Goal: Task Accomplishment & Management: Manage account settings

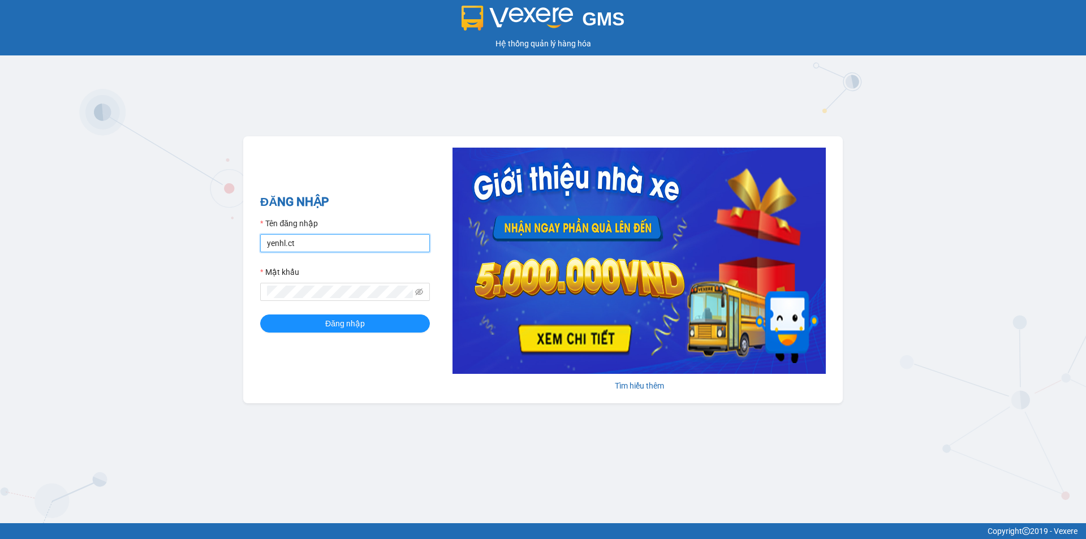
click at [326, 242] on input "yenhl.ct" at bounding box center [345, 243] width 170 height 18
type input "hienhl.ct"
click at [347, 324] on span "Đăng nhập" at bounding box center [345, 323] width 40 height 12
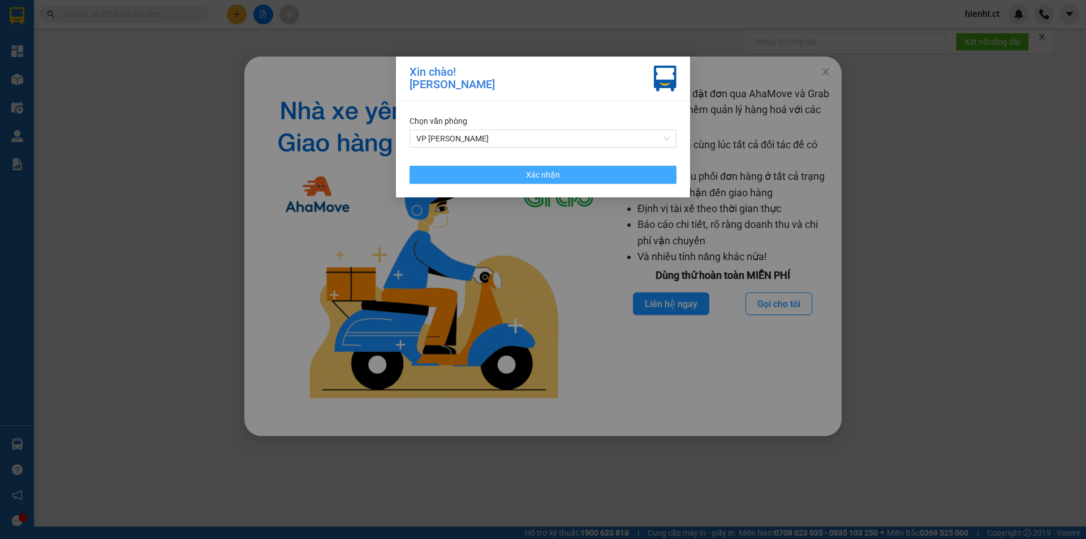
click at [519, 176] on button "Xác nhận" at bounding box center [543, 175] width 267 height 18
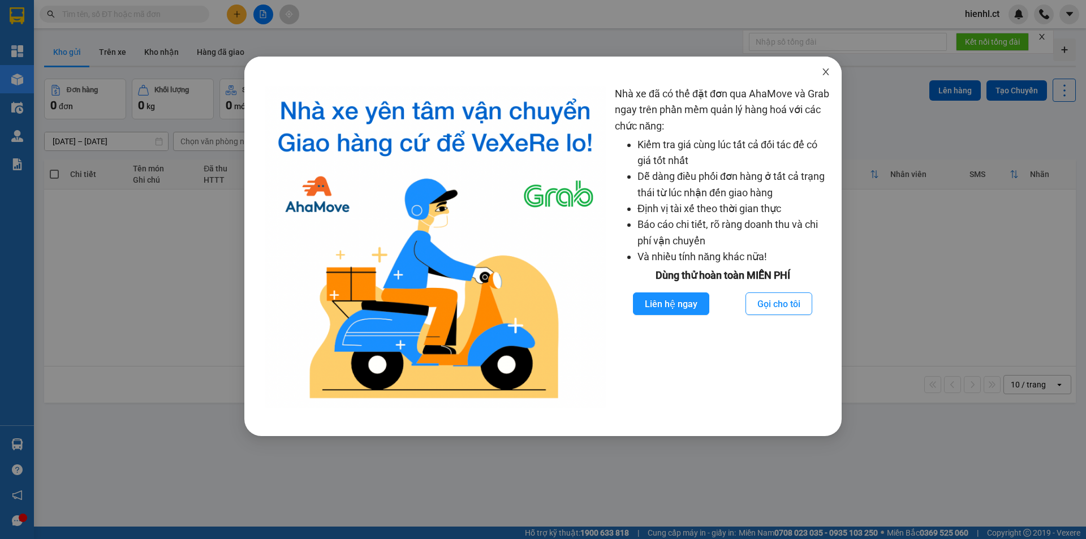
click at [824, 71] on icon "close" at bounding box center [825, 71] width 6 height 7
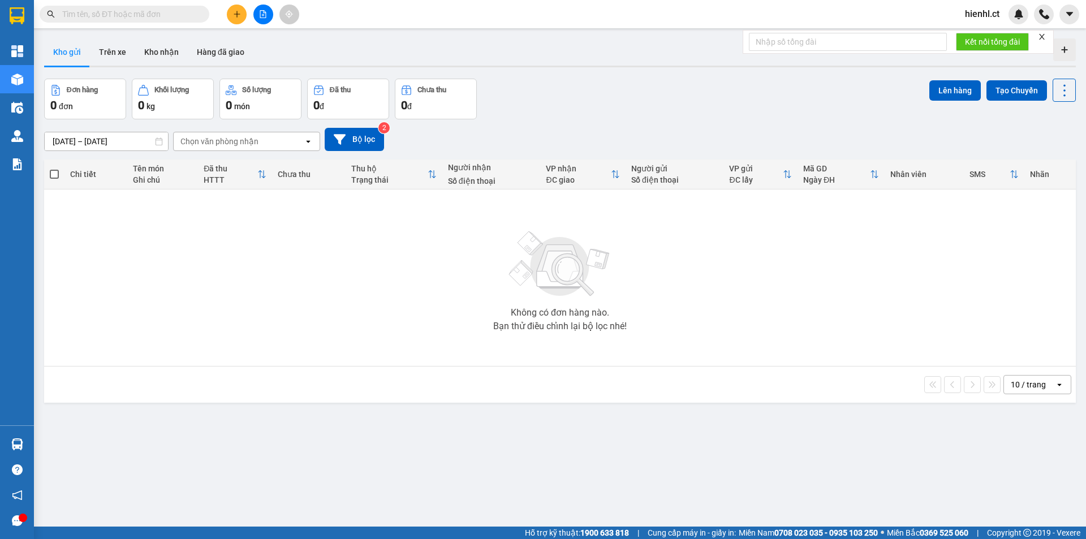
click at [149, 16] on input "text" at bounding box center [128, 14] width 133 height 12
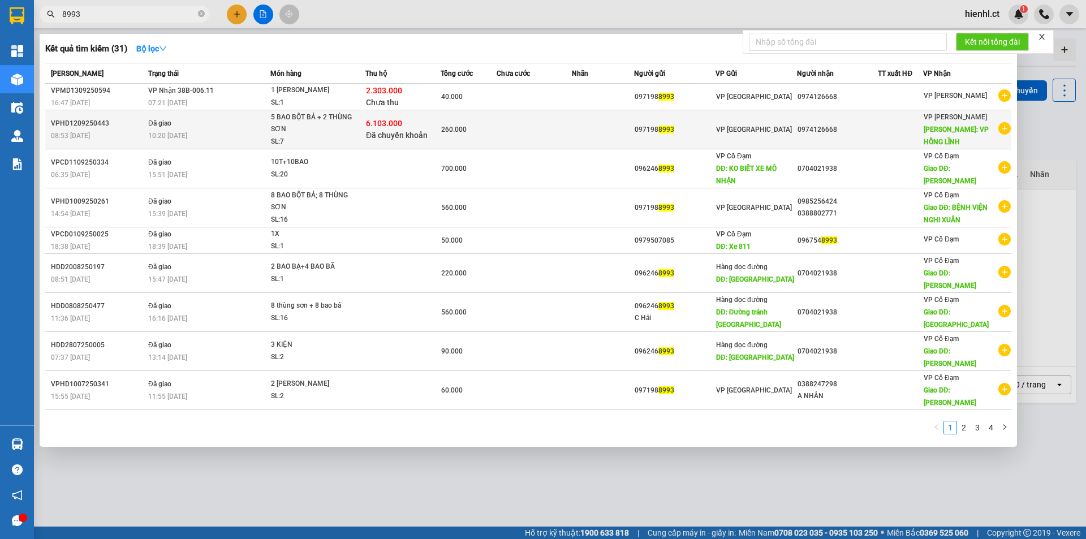
type input "8993"
click at [419, 135] on span "Đã chuyển khoản" at bounding box center [397, 135] width 62 height 9
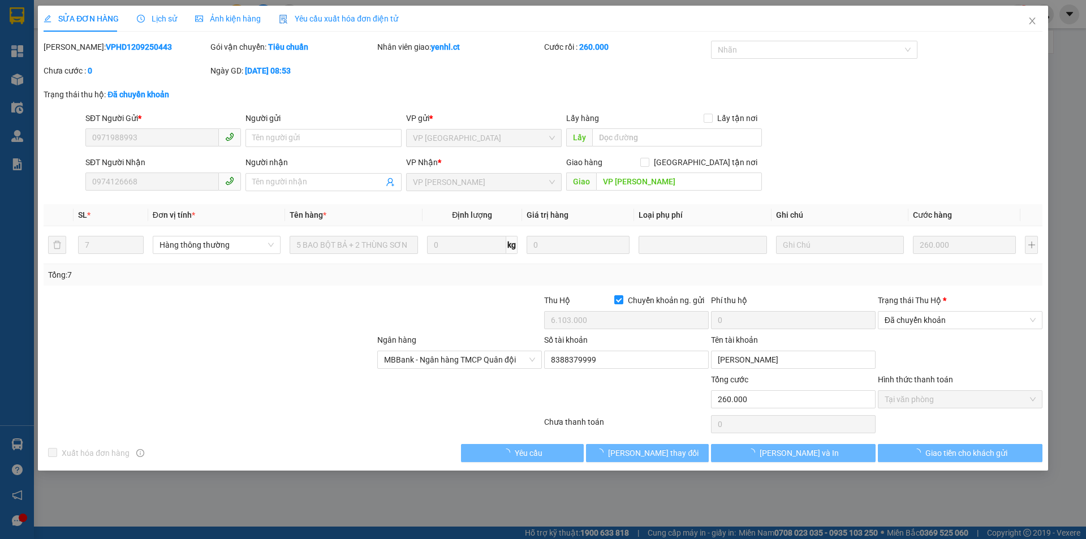
type input "0971988993"
type input "0974126668"
type input "VP [PERSON_NAME]"
checkbox input "true"
type input "6.103.000"
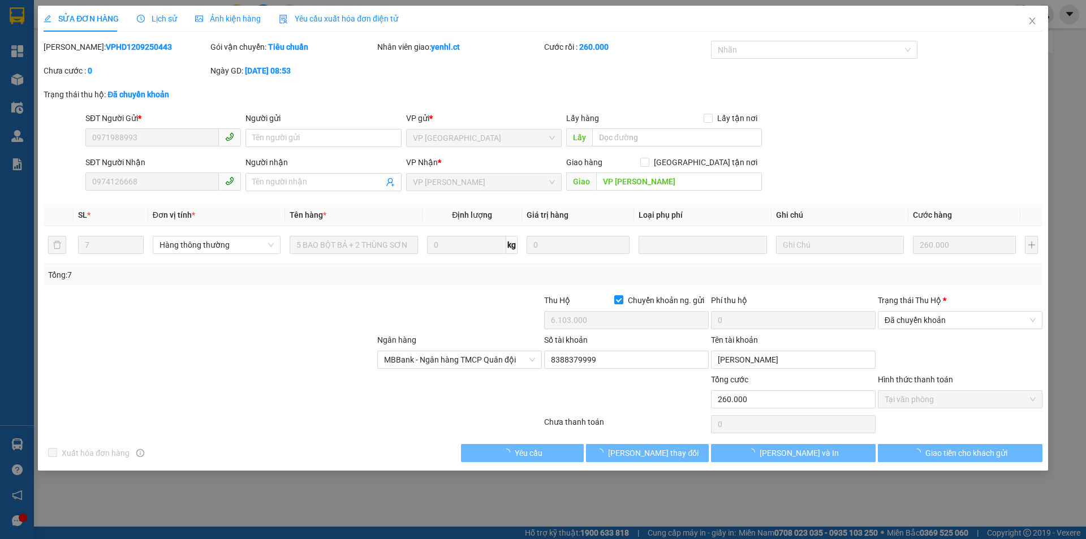
type input "260.000"
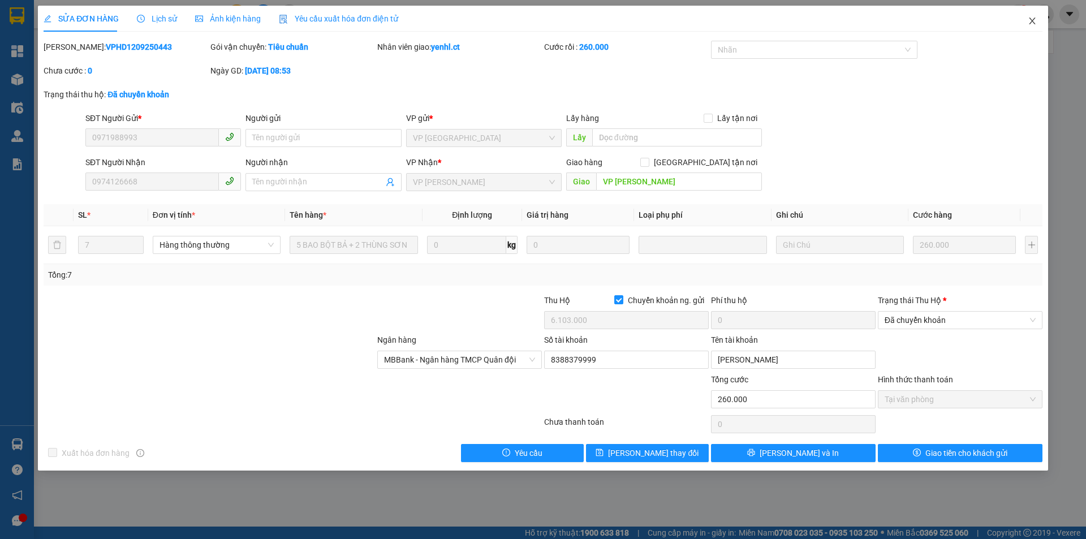
click at [1031, 21] on icon "close" at bounding box center [1032, 20] width 9 height 9
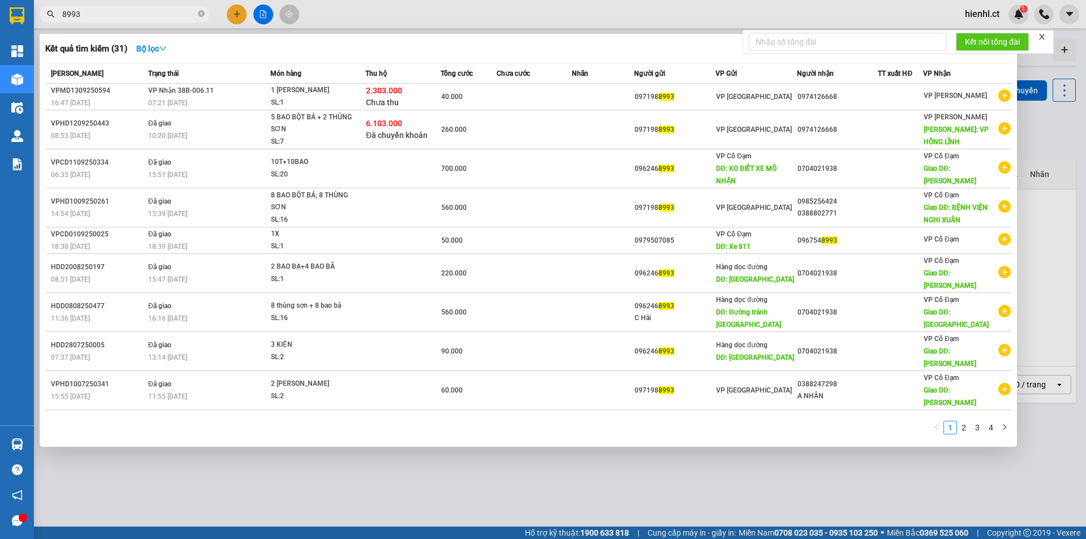
click at [143, 15] on input "8993" at bounding box center [128, 14] width 133 height 12
